Goal: Task Accomplishment & Management: Manage account settings

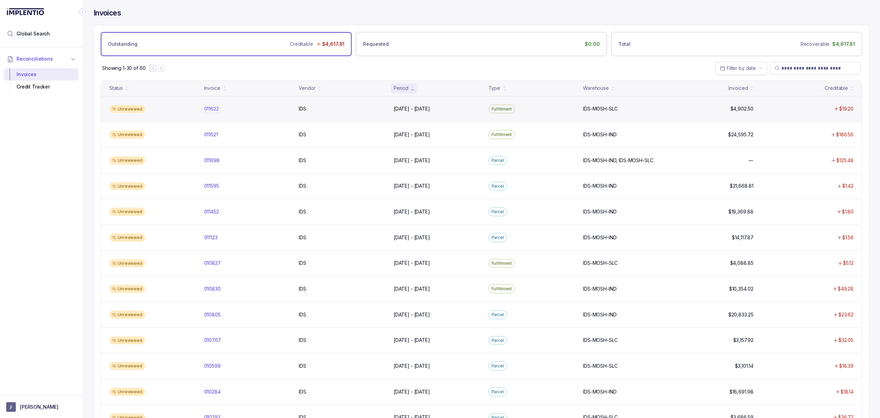
click at [214, 112] on p "011622" at bounding box center [212, 109] width 18 height 8
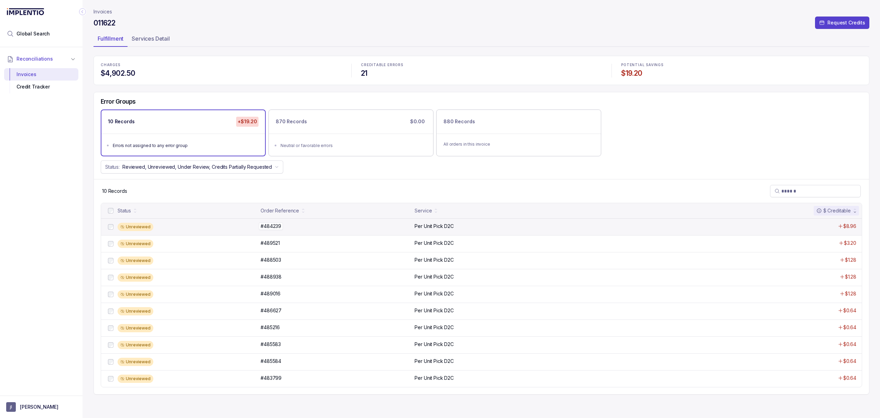
click at [272, 226] on p "#484239" at bounding box center [271, 226] width 24 height 8
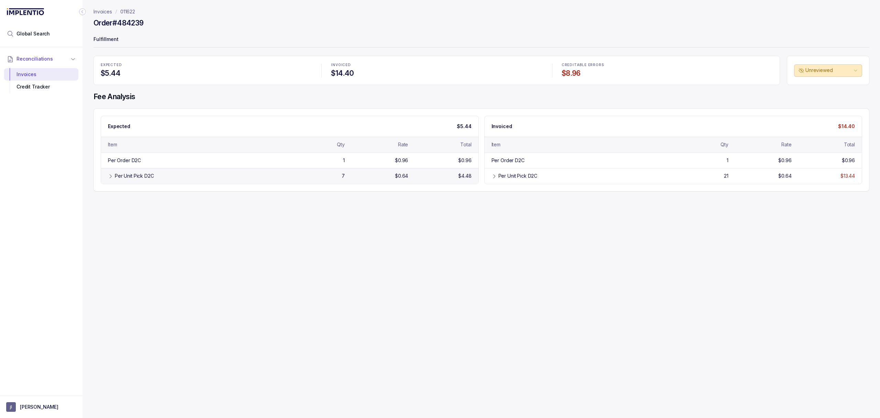
click at [194, 179] on div "Per Unit Pick D2C" at bounding box center [198, 175] width 167 height 7
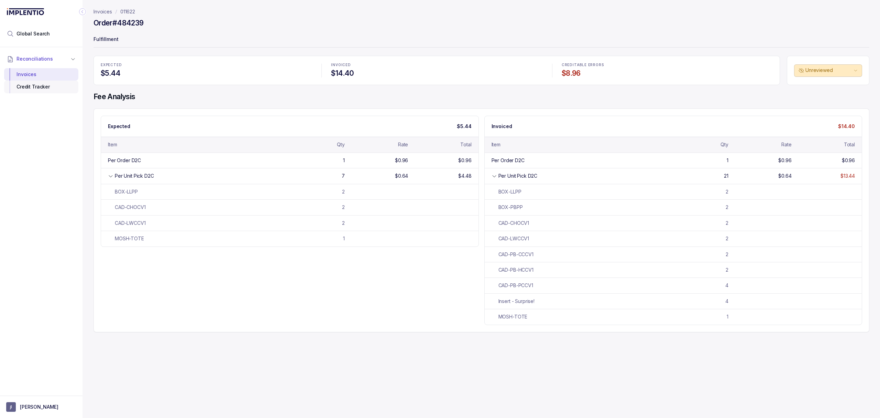
click at [44, 87] on div "Credit Tracker" at bounding box center [41, 86] width 63 height 12
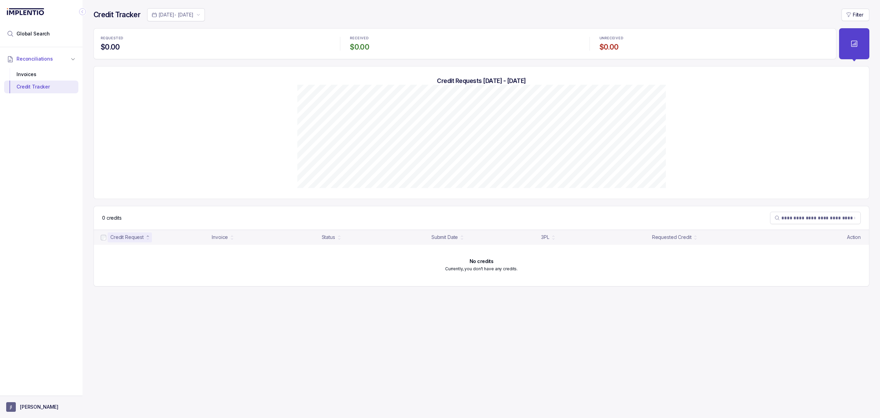
click at [31, 402] on button "[PERSON_NAME]" at bounding box center [41, 407] width 70 height 10
click at [29, 392] on p "Logout" at bounding box center [45, 391] width 57 height 7
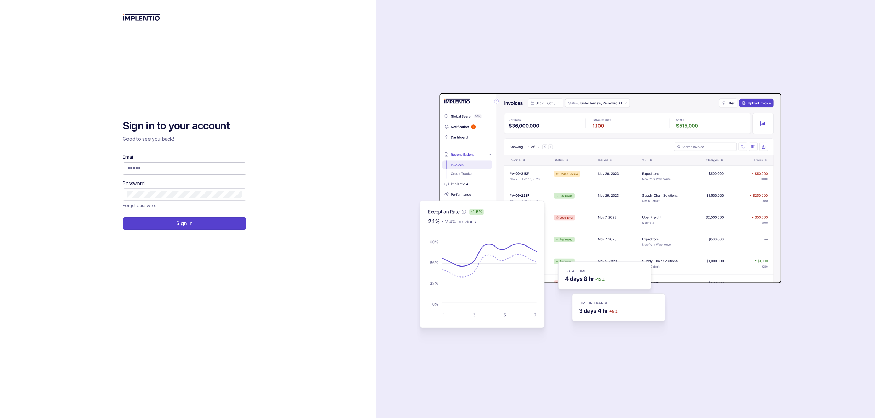
click at [167, 168] on input "Email" at bounding box center [184, 167] width 115 height 7
type input "**********"
